Goal: Task Accomplishment & Management: Complete application form

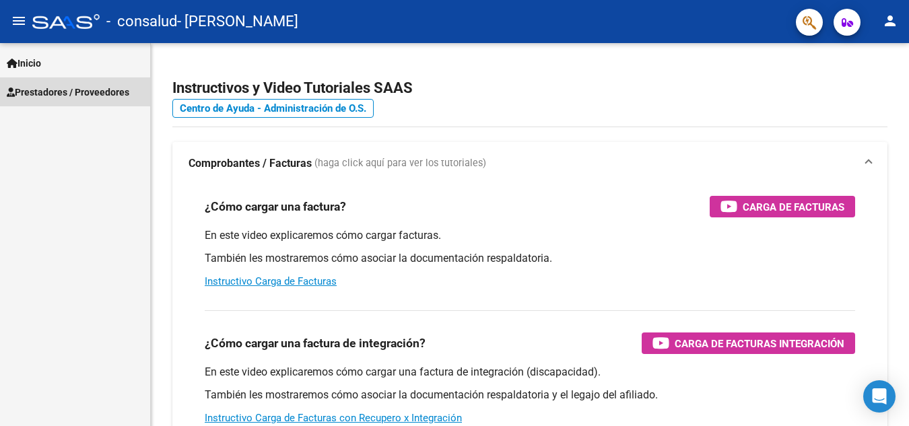
click at [85, 88] on span "Prestadores / Proveedores" at bounding box center [68, 92] width 123 height 15
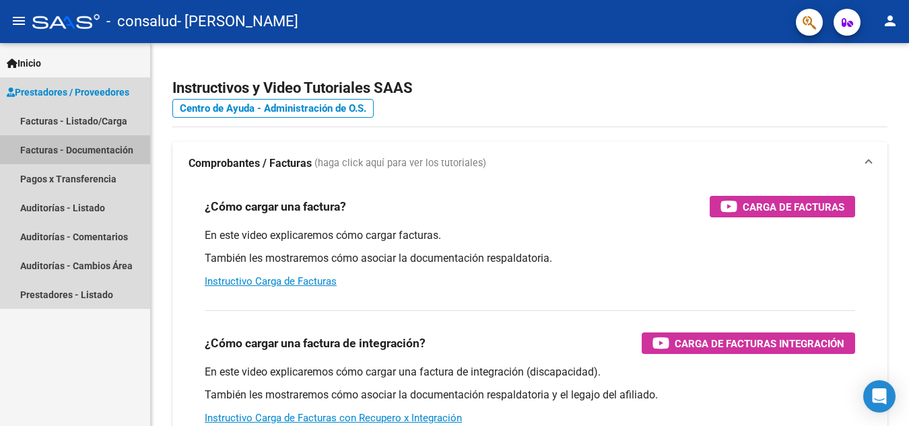
click at [115, 149] on link "Facturas - Documentación" at bounding box center [75, 149] width 150 height 29
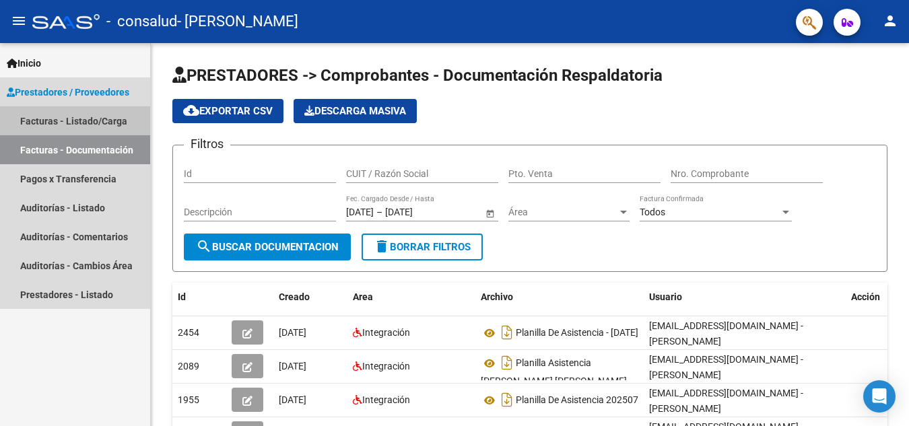
click at [90, 117] on link "Facturas - Listado/Carga" at bounding box center [75, 120] width 150 height 29
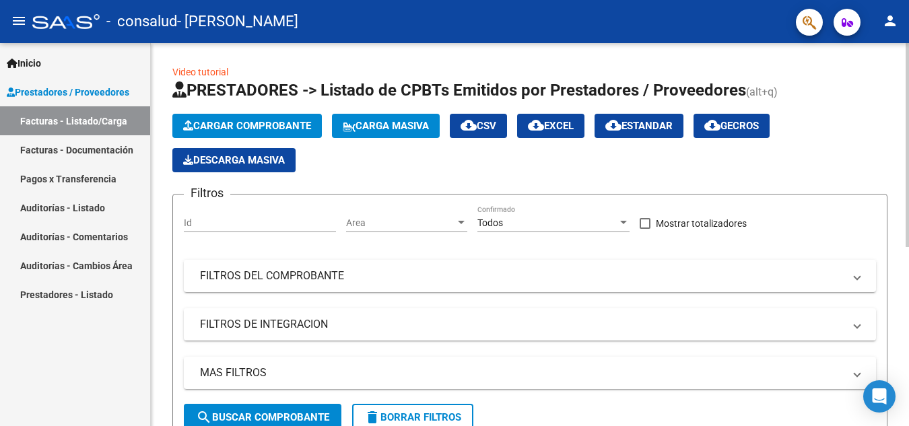
click at [291, 129] on span "Cargar Comprobante" at bounding box center [247, 126] width 128 height 12
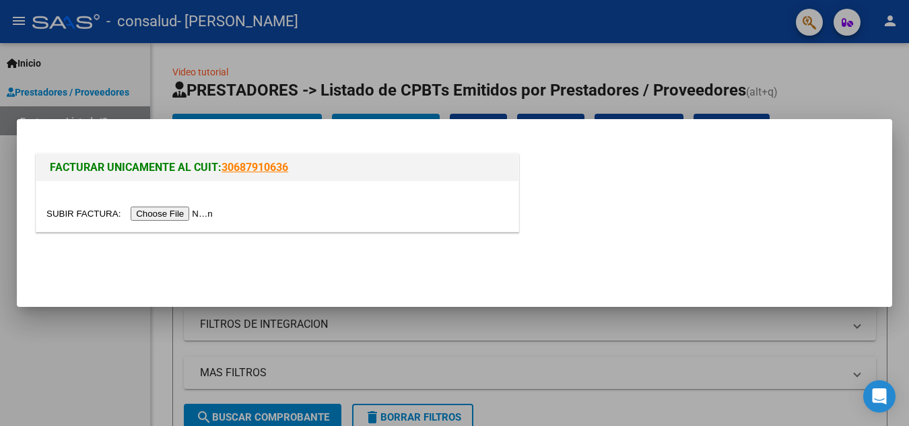
click at [193, 212] on input "file" at bounding box center [131, 214] width 170 height 14
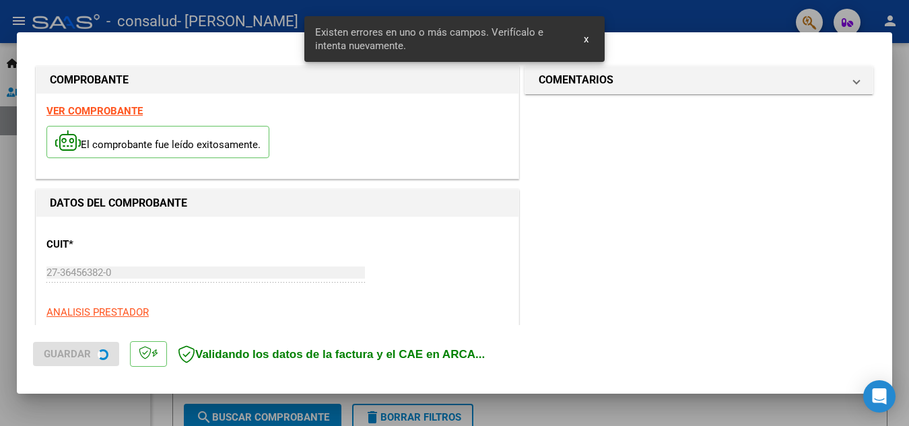
scroll to position [331, 0]
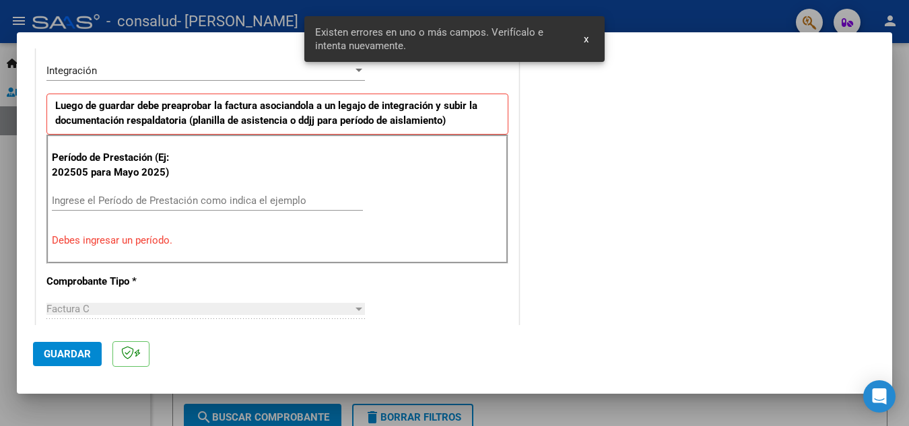
click at [98, 203] on input "Ingrese el Período de Prestación como indica el ejemplo" at bounding box center [207, 201] width 311 height 12
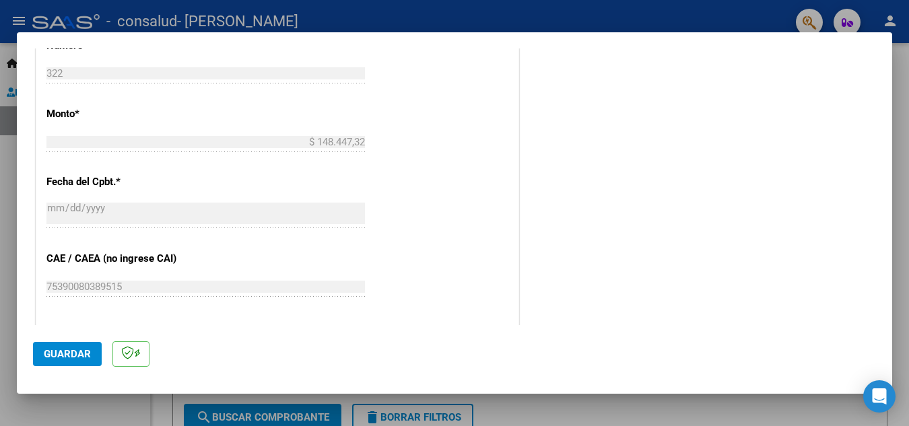
scroll to position [735, 0]
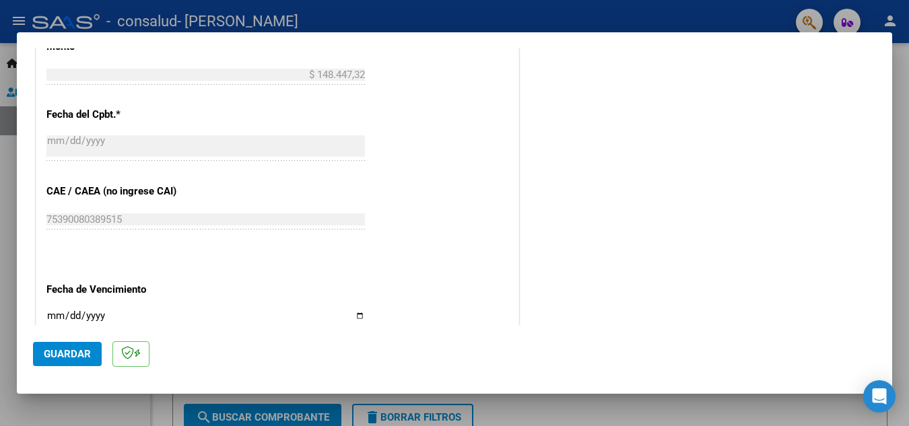
type input "202509"
click at [102, 317] on input "Ingresar la fecha" at bounding box center [205, 322] width 319 height 22
click at [69, 318] on input "Ingresar la fecha" at bounding box center [205, 322] width 319 height 22
click at [357, 319] on input "Ingresar la fecha" at bounding box center [205, 322] width 319 height 22
type input "[DATE]"
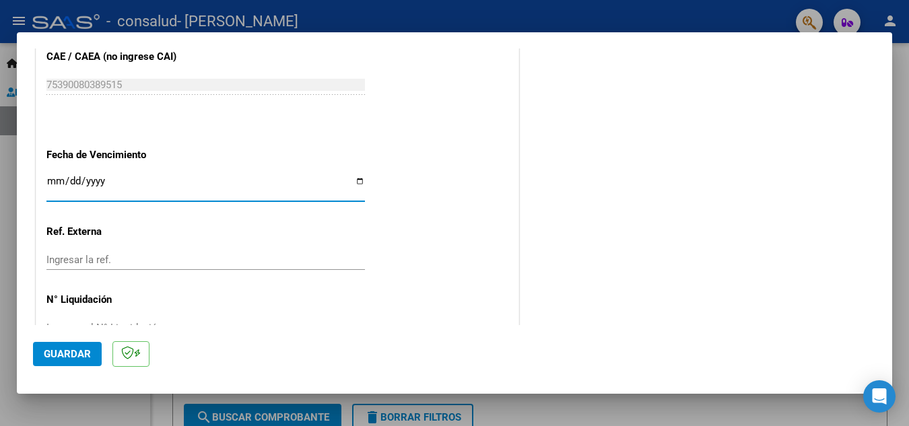
scroll to position [909, 0]
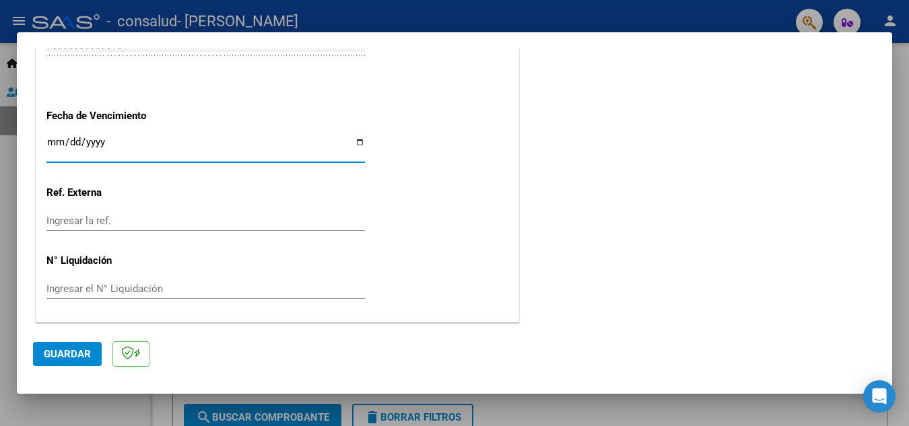
click at [73, 360] on span "Guardar" at bounding box center [67, 354] width 47 height 12
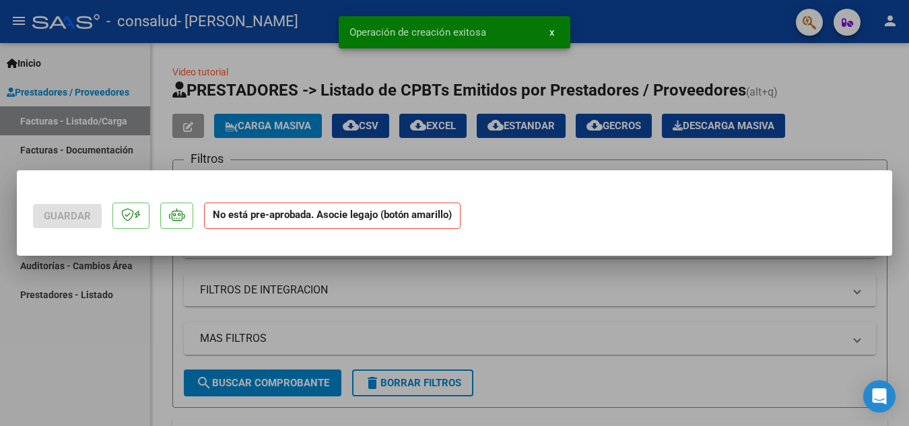
scroll to position [0, 0]
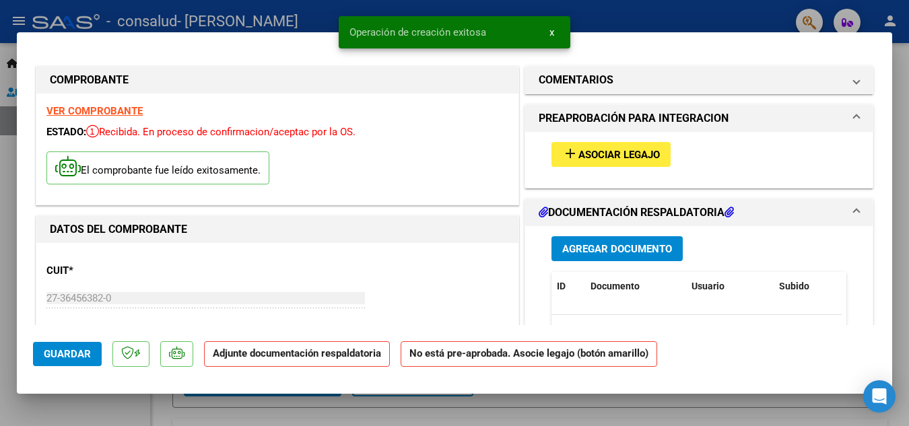
click at [621, 156] on span "Asociar Legajo" at bounding box center [619, 155] width 81 height 12
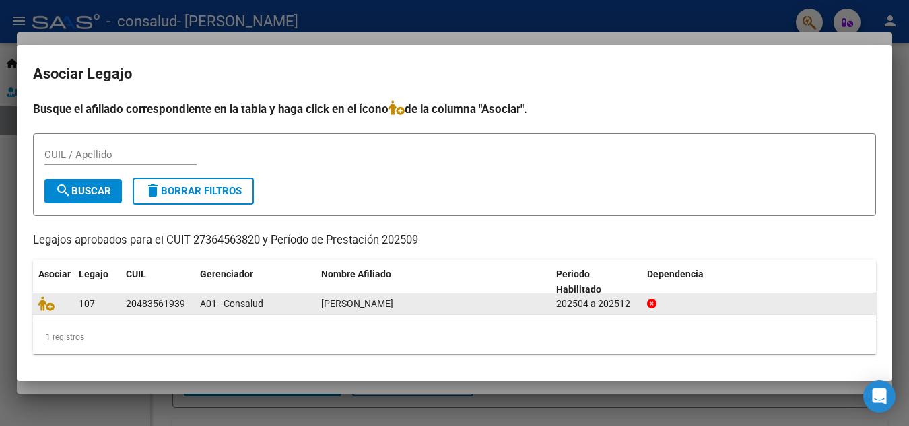
click at [269, 308] on div "A01 - Consalud" at bounding box center [255, 303] width 110 height 15
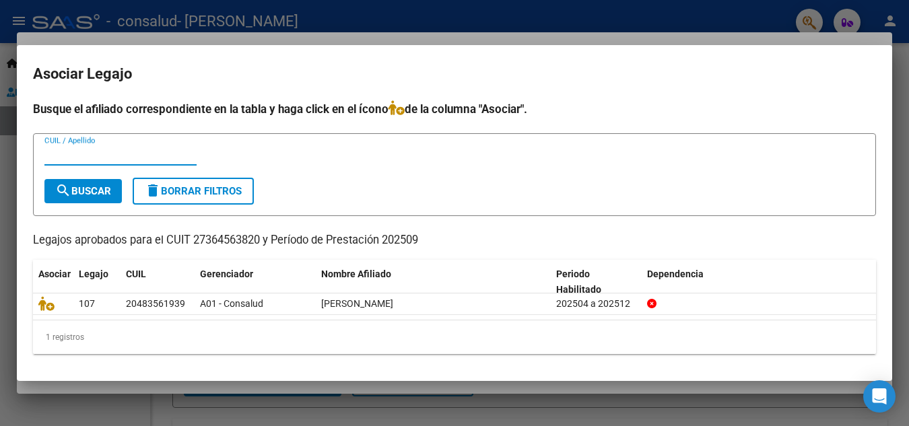
click at [92, 156] on input "CUIL / Apellido" at bounding box center [120, 155] width 152 height 12
type input "[PERSON_NAME]"
click at [81, 194] on span "search Buscar" at bounding box center [83, 191] width 56 height 12
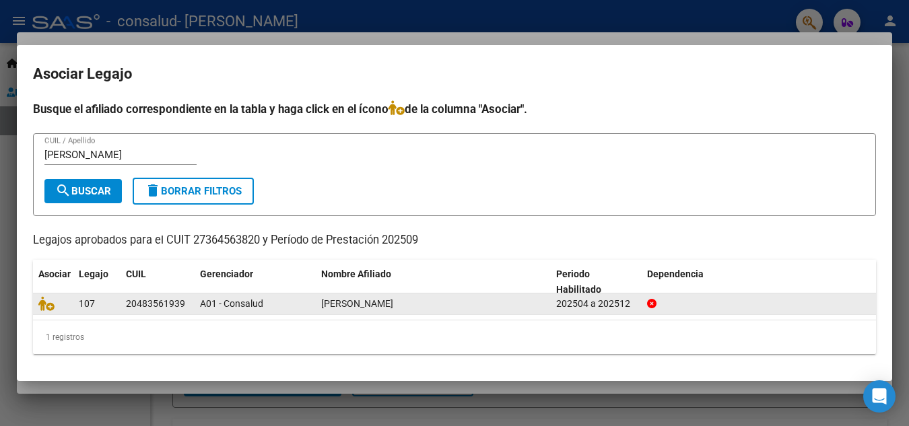
click at [124, 304] on datatable-body-cell "20483561939" at bounding box center [158, 304] width 74 height 21
click at [53, 304] on icon at bounding box center [46, 303] width 16 height 15
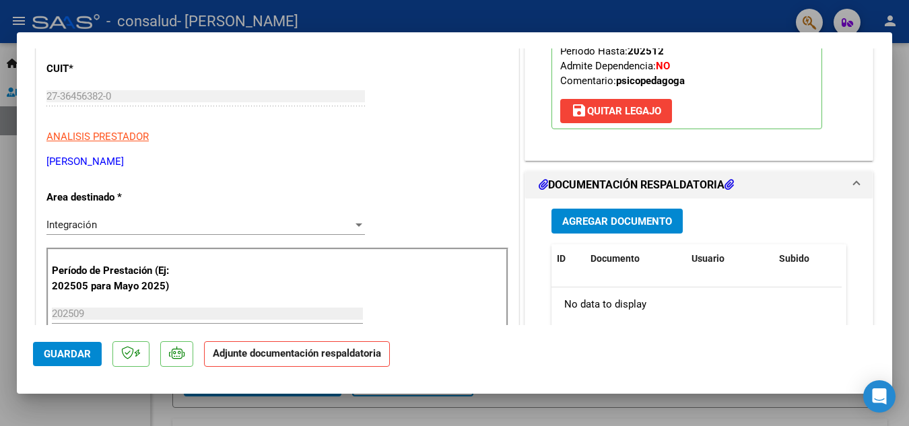
scroll to position [269, 0]
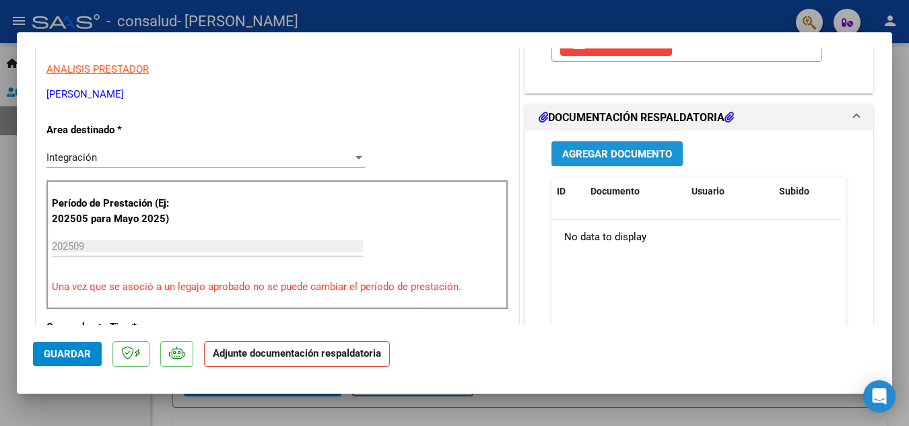
click at [632, 160] on span "Agregar Documento" at bounding box center [617, 154] width 110 height 12
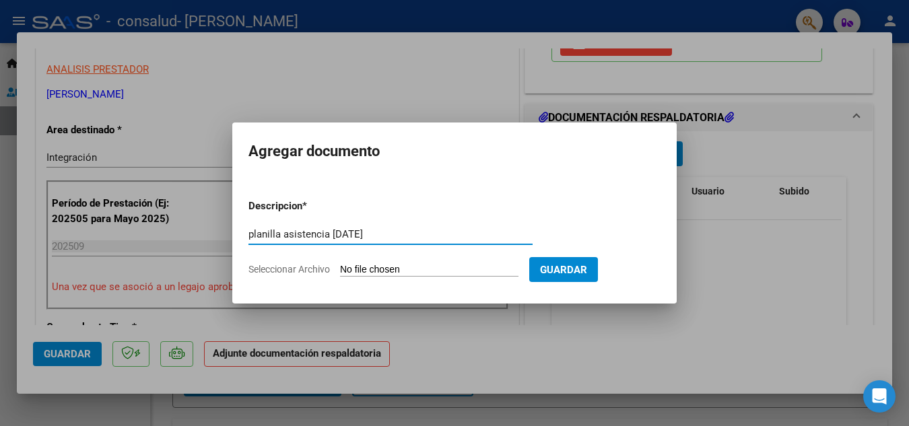
type input "planilla asistencia [DATE]"
click at [410, 267] on input "Seleccionar Archivo" at bounding box center [429, 270] width 178 height 13
type input "C:\fakepath\planilla de asistencia septiembre- [PERSON_NAME] 2025.pdf"
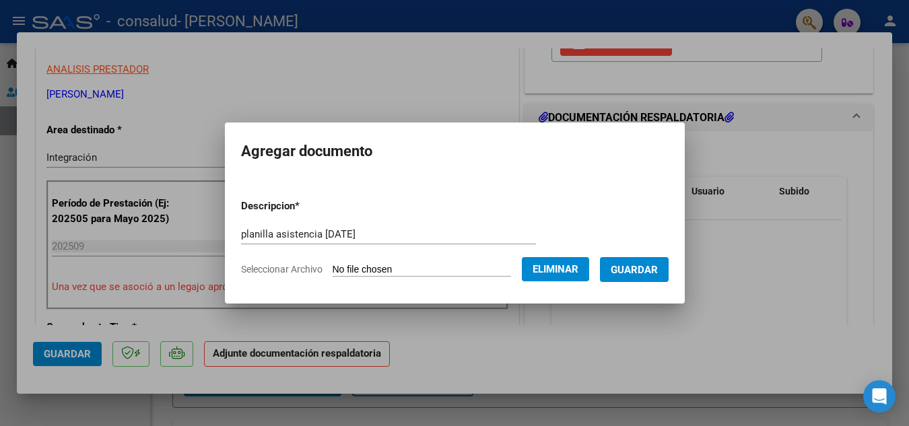
click at [651, 269] on span "Guardar" at bounding box center [634, 270] width 47 height 12
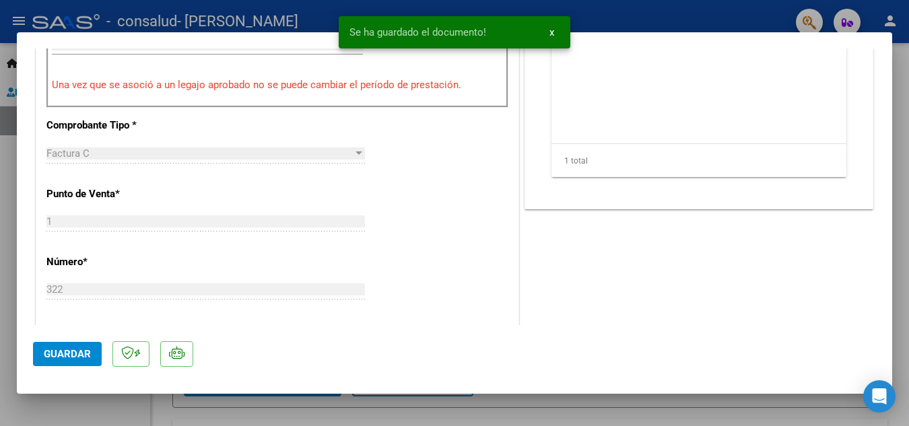
scroll to position [539, 0]
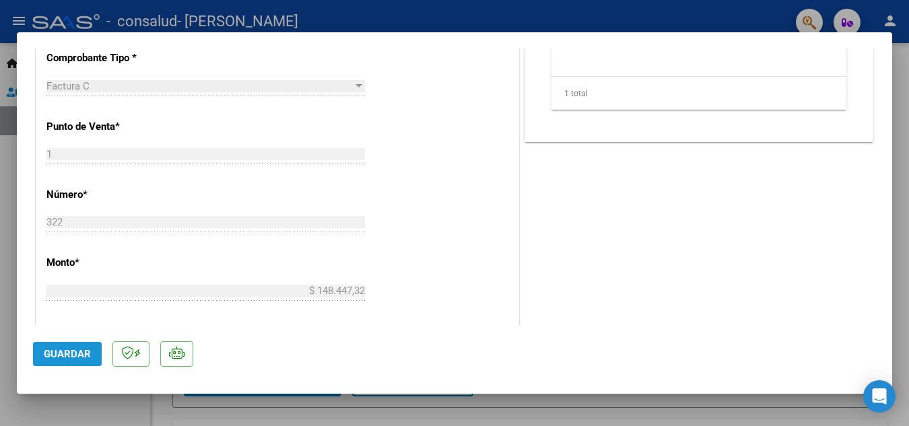
click at [64, 354] on span "Guardar" at bounding box center [67, 354] width 47 height 12
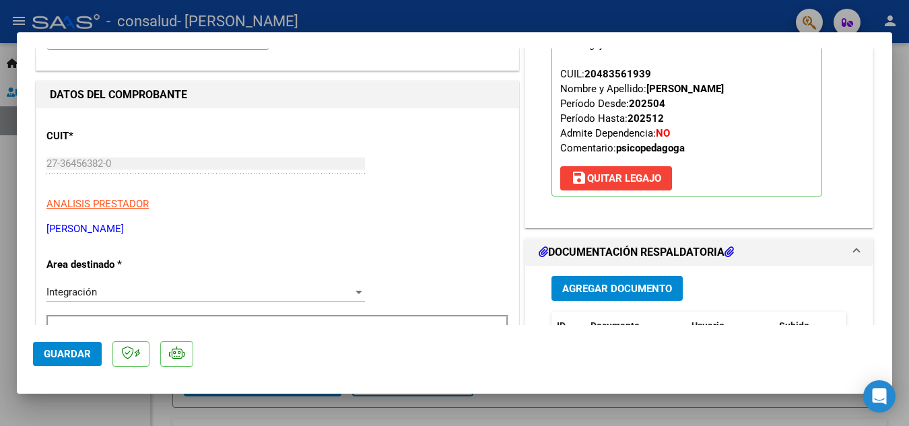
scroll to position [202, 0]
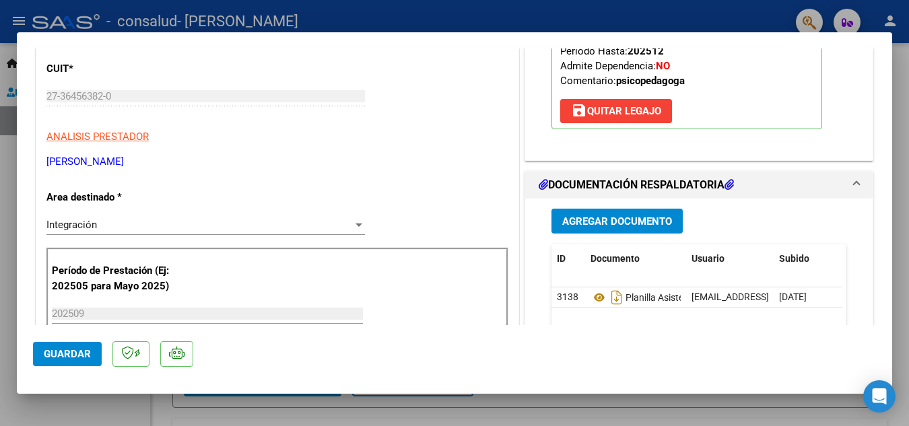
click at [159, 224] on div "Integración" at bounding box center [199, 225] width 306 height 12
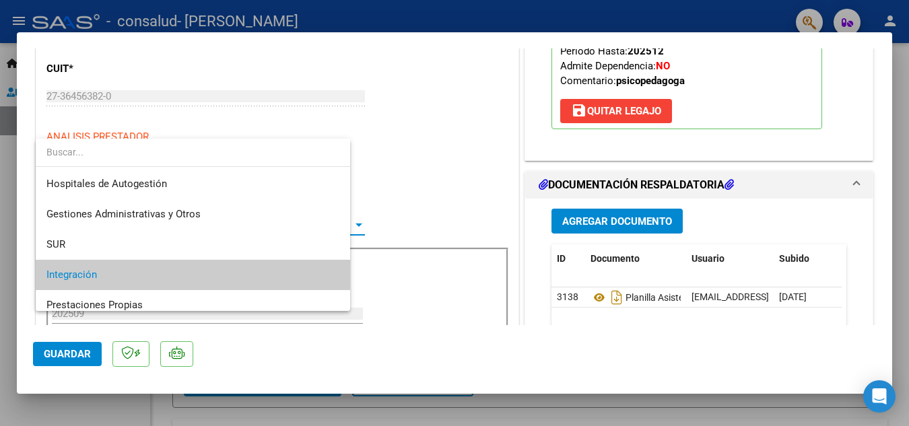
scroll to position [51, 0]
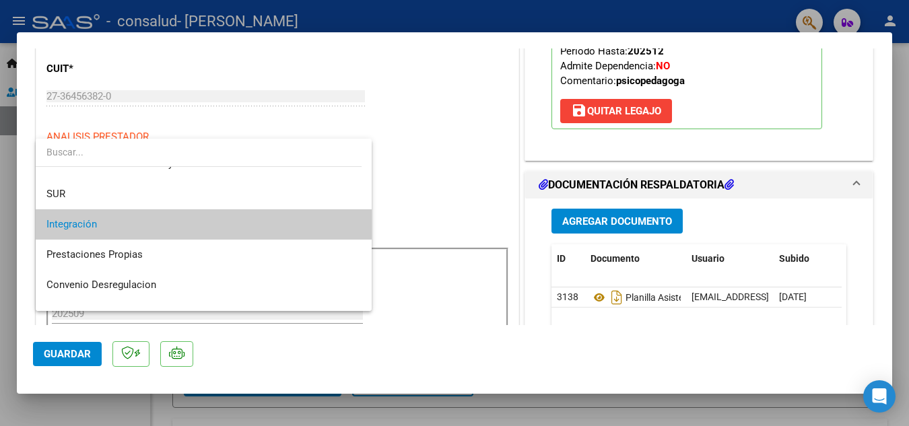
click at [159, 224] on span "Integración" at bounding box center [203, 224] width 315 height 30
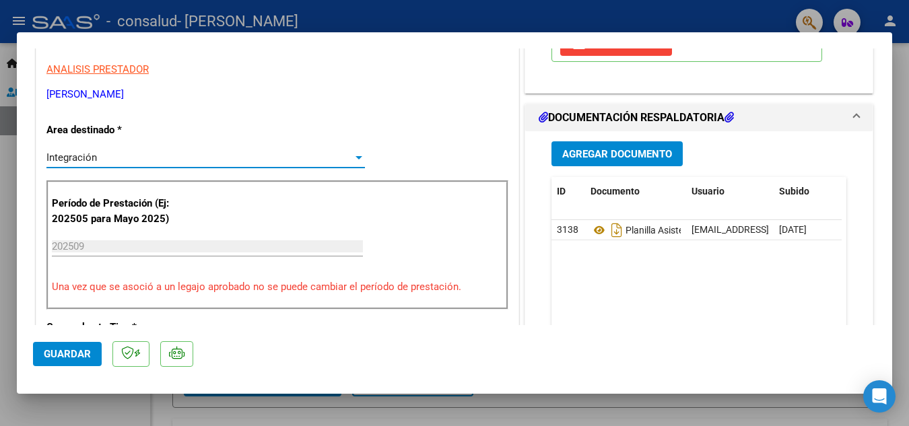
scroll to position [337, 0]
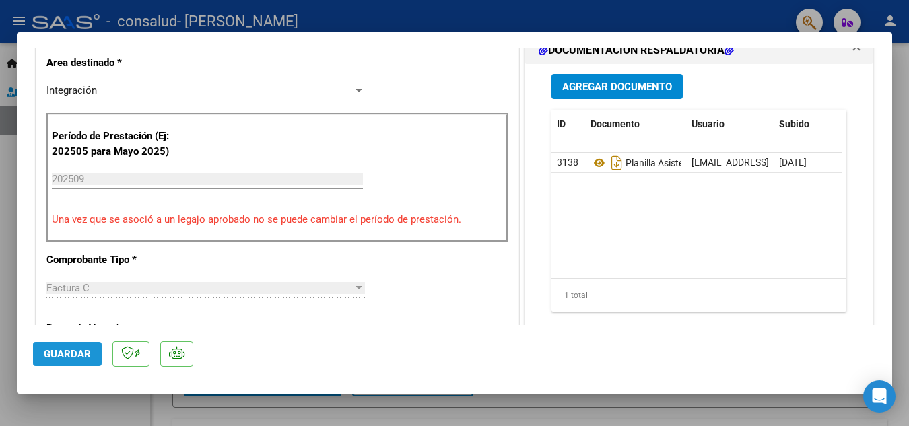
click at [83, 350] on span "Guardar" at bounding box center [67, 354] width 47 height 12
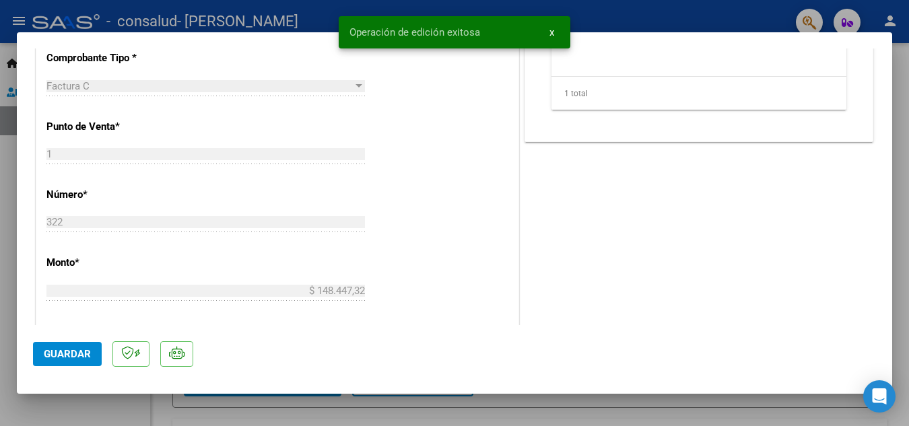
scroll to position [0, 0]
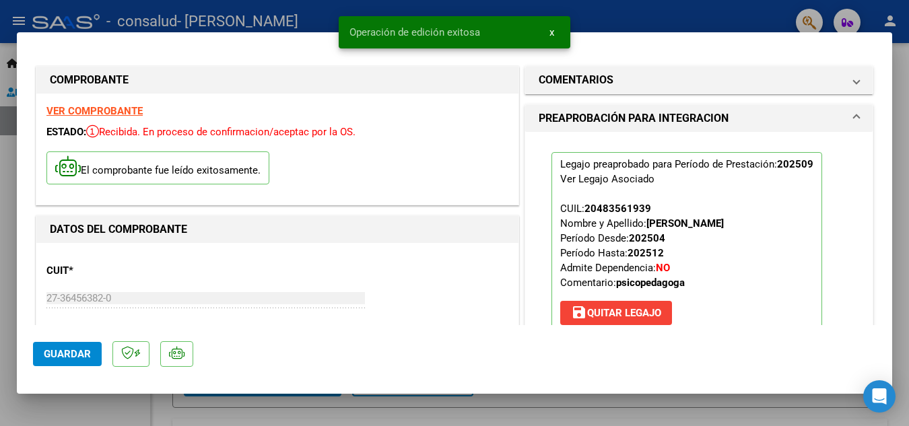
click at [641, 6] on div at bounding box center [454, 213] width 909 height 426
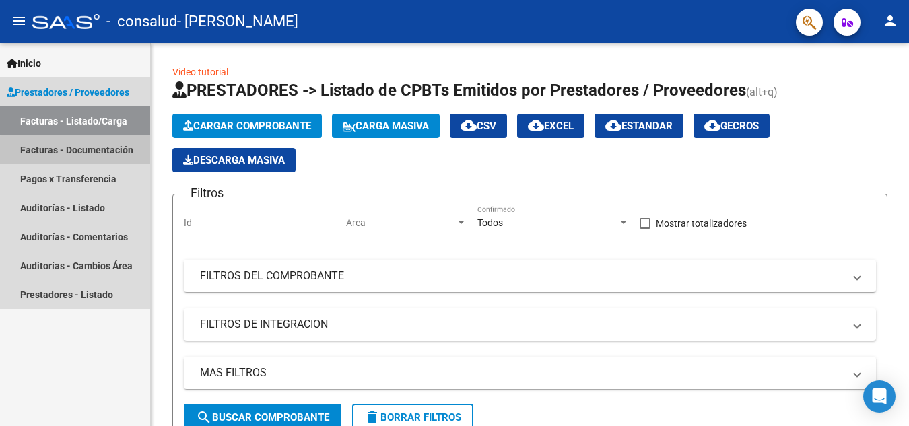
click at [116, 153] on link "Facturas - Documentación" at bounding box center [75, 149] width 150 height 29
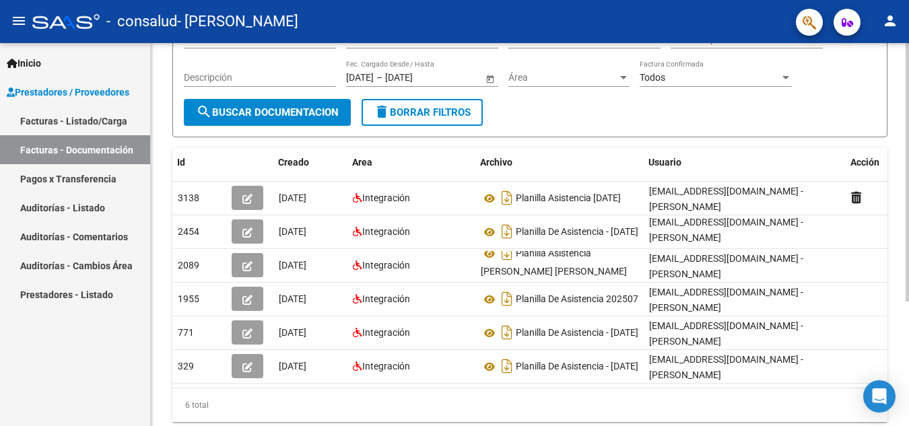
scroll to position [0, 26]
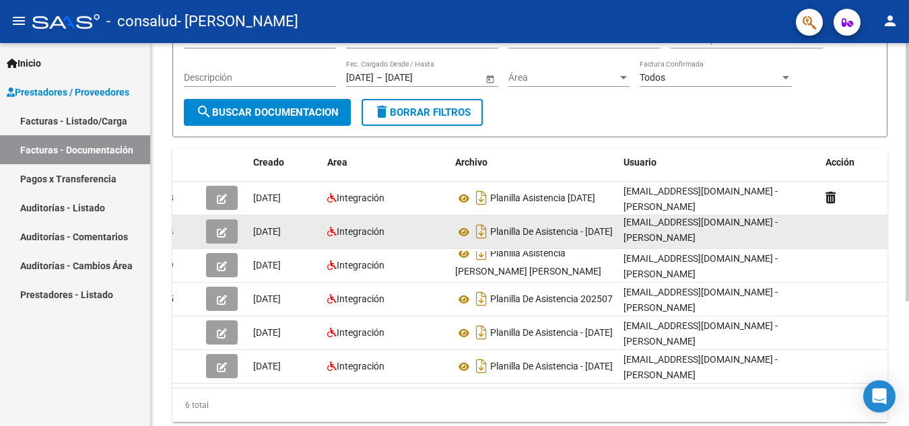
click at [708, 228] on div "[EMAIL_ADDRESS][DOMAIN_NAME] - [PERSON_NAME]" at bounding box center [719, 232] width 191 height 28
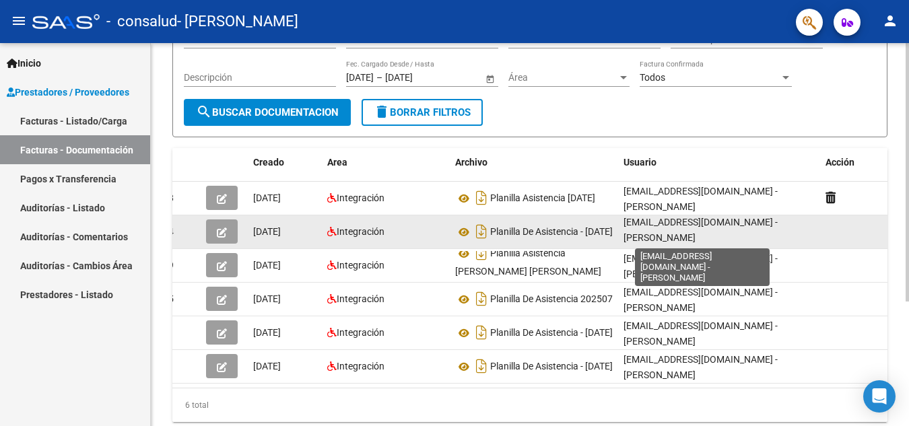
click at [707, 228] on span "[EMAIL_ADDRESS][DOMAIN_NAME] - [PERSON_NAME]" at bounding box center [701, 230] width 154 height 26
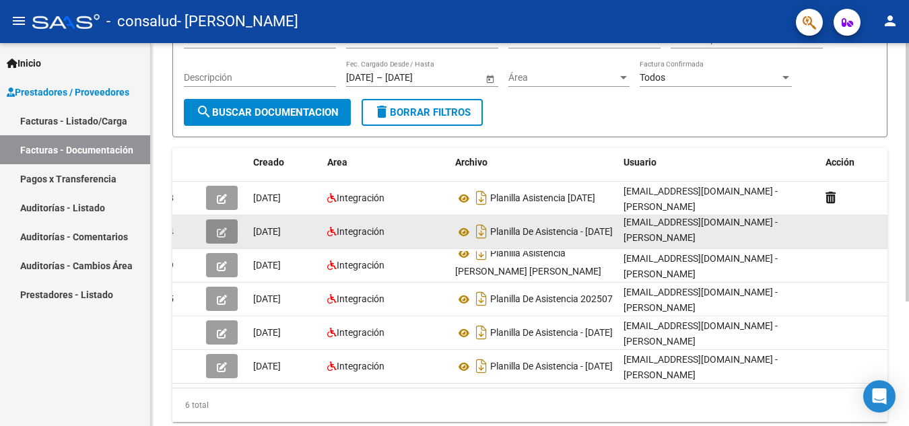
click at [229, 236] on button "button" at bounding box center [222, 232] width 32 height 24
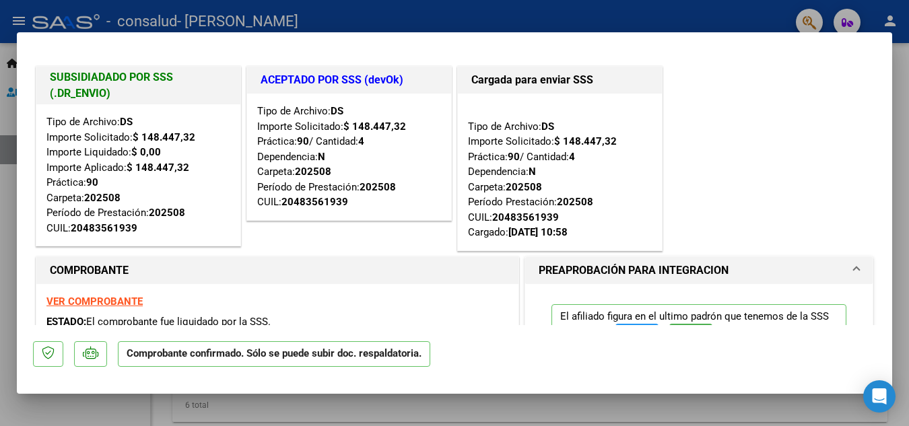
click at [723, 22] on div at bounding box center [454, 213] width 909 height 426
type input "$ 0,00"
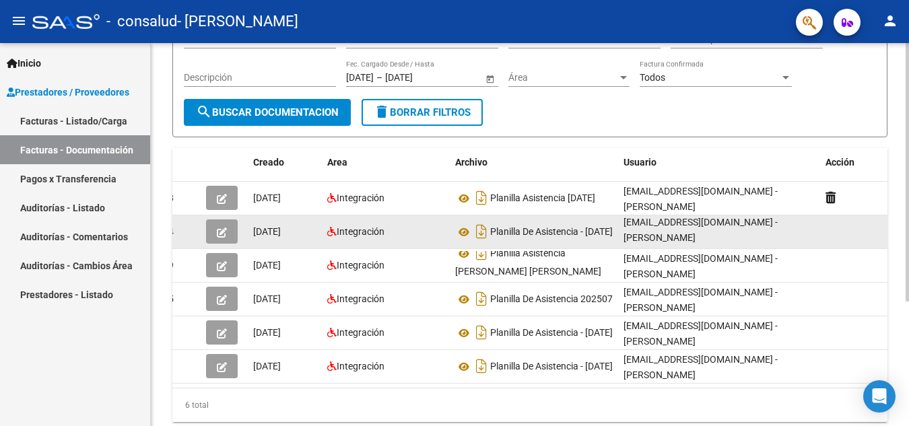
click at [222, 227] on span "button" at bounding box center [222, 232] width 10 height 12
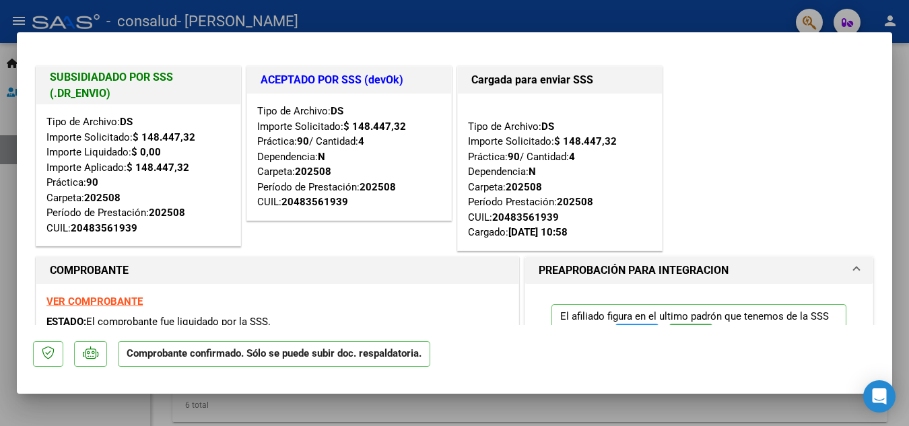
click at [727, 22] on div at bounding box center [454, 213] width 909 height 426
type input "$ 0,00"
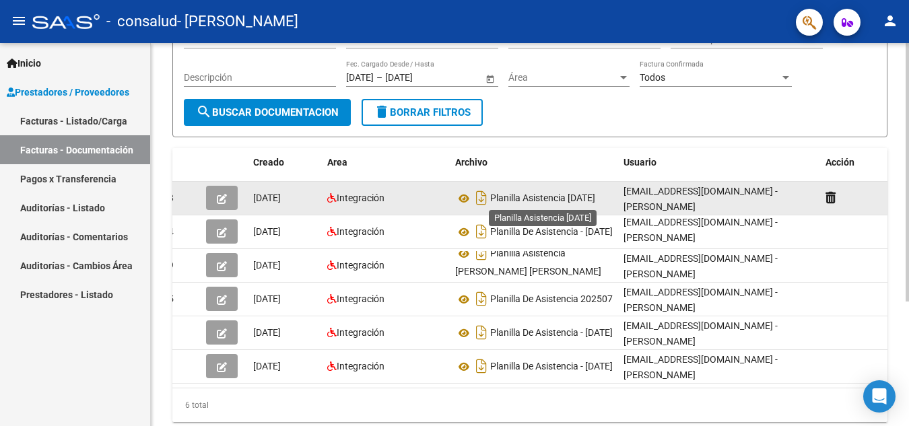
click at [535, 199] on span "Planilla Asistencia [DATE]" at bounding box center [542, 198] width 105 height 11
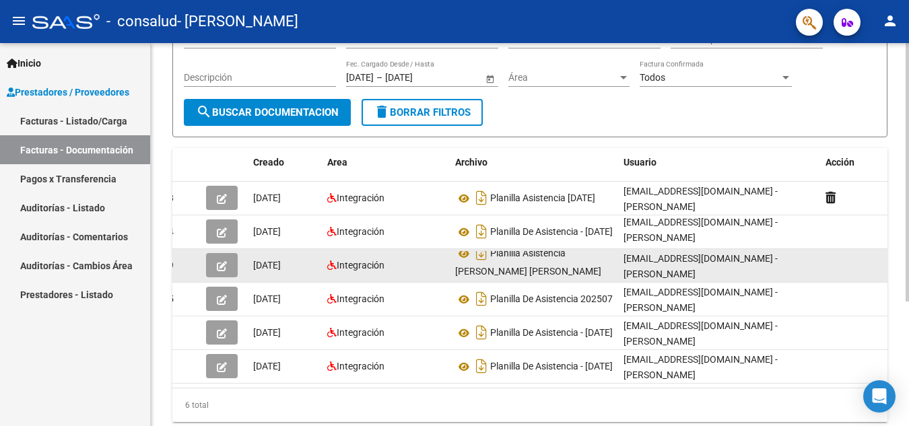
scroll to position [0, 0]
